Goal: Navigation & Orientation: Find specific page/section

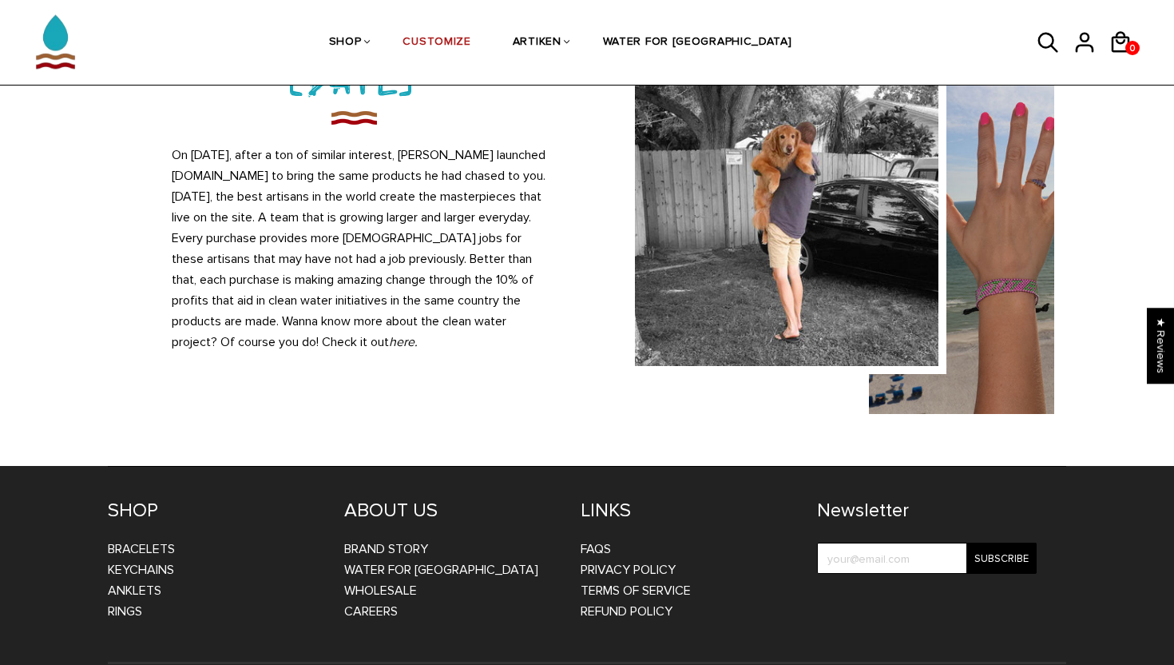
scroll to position [1507, 0]
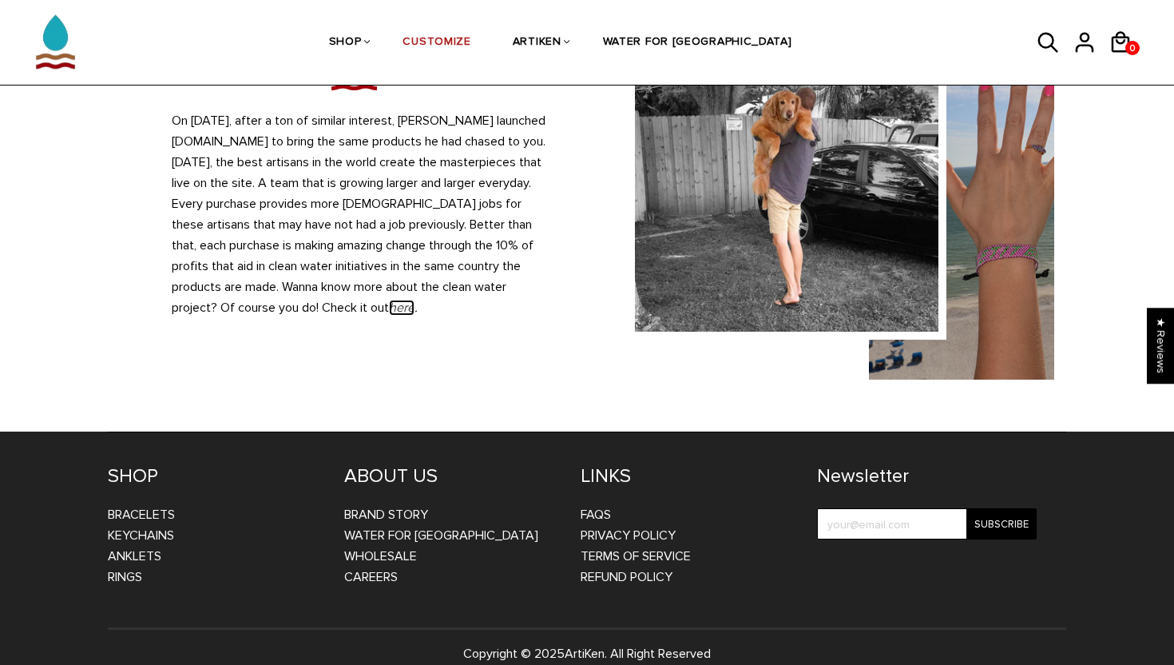
click at [389, 300] on em "here" at bounding box center [402, 308] width 26 height 16
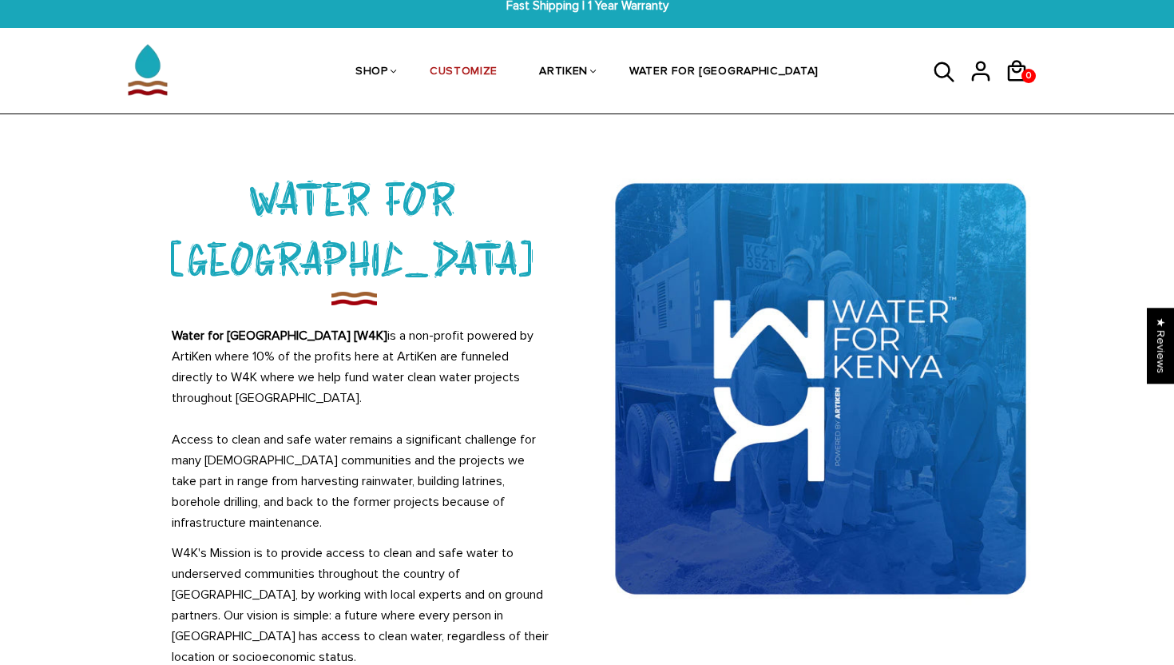
scroll to position [20, 0]
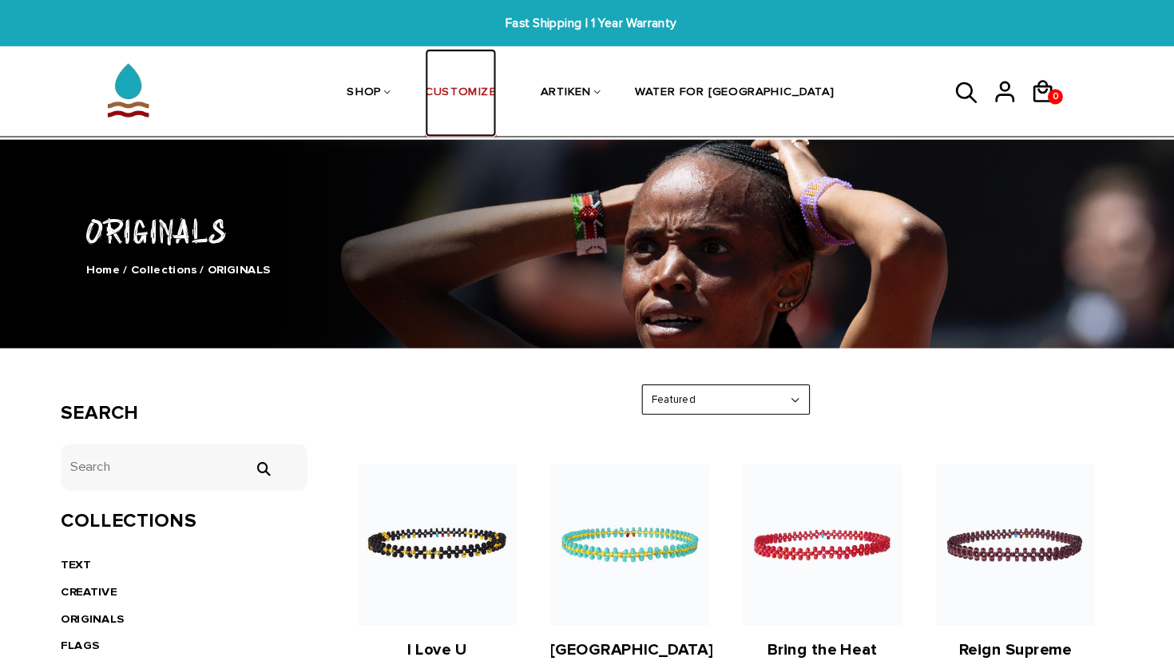
click at [498, 92] on link "CUSTOMIZE" at bounding box center [464, 88] width 68 height 85
